Goal: Transaction & Acquisition: Purchase product/service

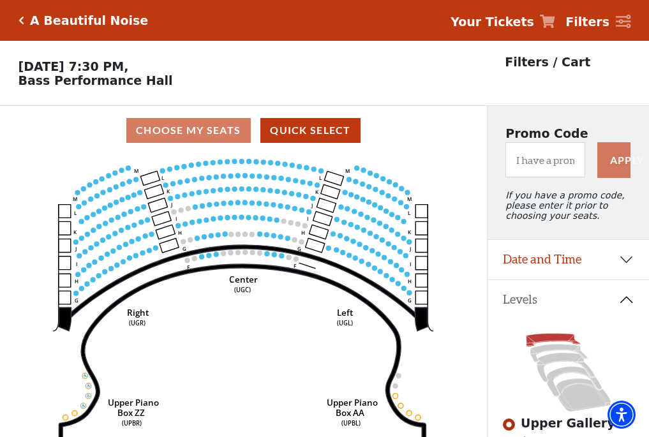
scroll to position [59, 0]
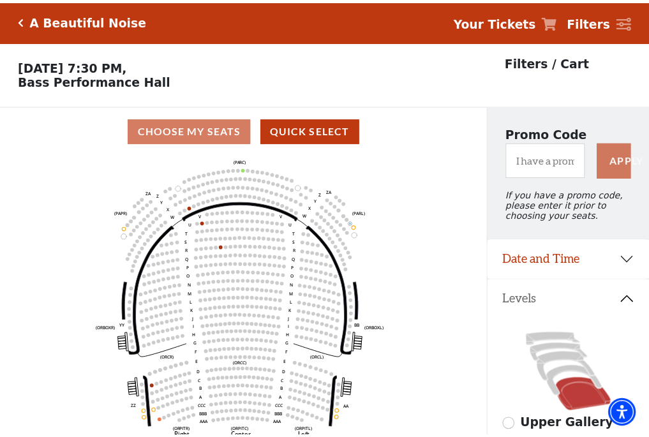
scroll to position [59, 0]
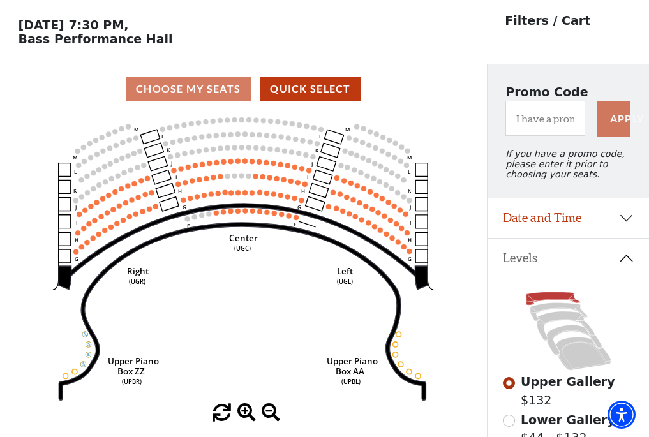
scroll to position [59, 0]
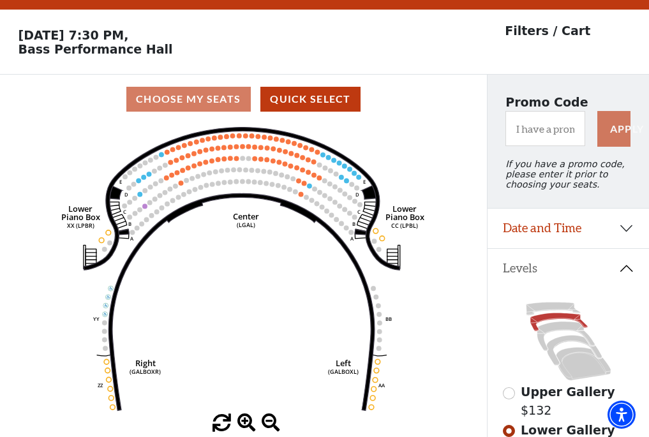
scroll to position [59, 0]
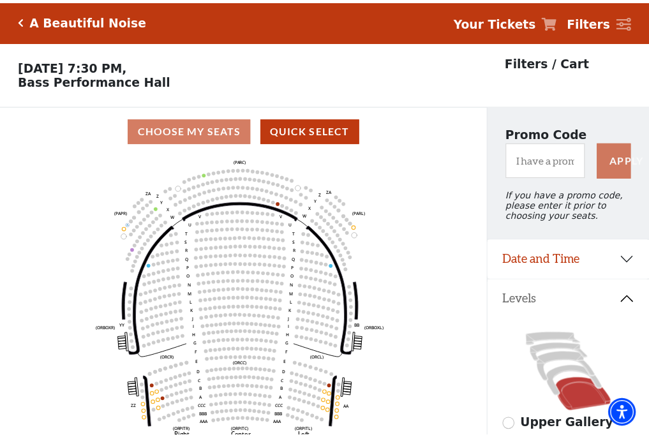
scroll to position [59, 0]
